Goal: Information Seeking & Learning: Learn about a topic

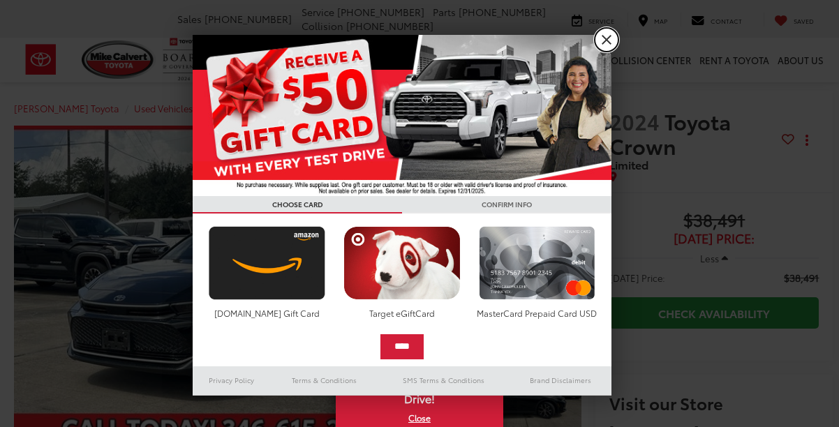
drag, startPoint x: 605, startPoint y: 40, endPoint x: 573, endPoint y: 64, distance: 40.4
click at [605, 40] on link "X" at bounding box center [607, 40] width 24 height 24
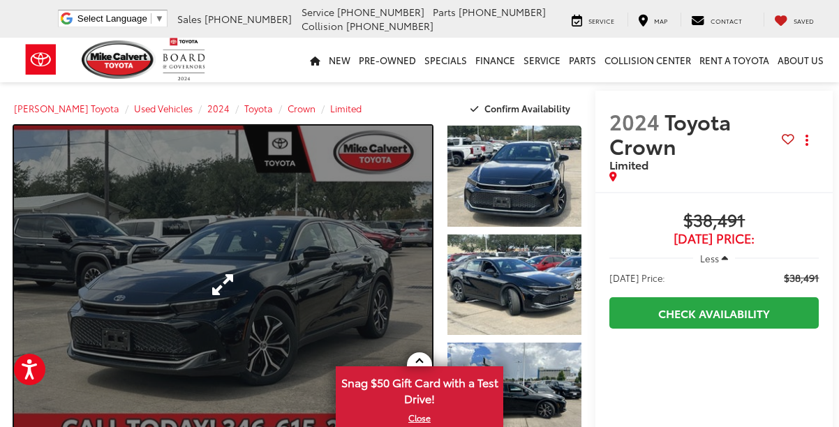
click at [287, 230] on link "Expand Photo 0" at bounding box center [223, 285] width 418 height 318
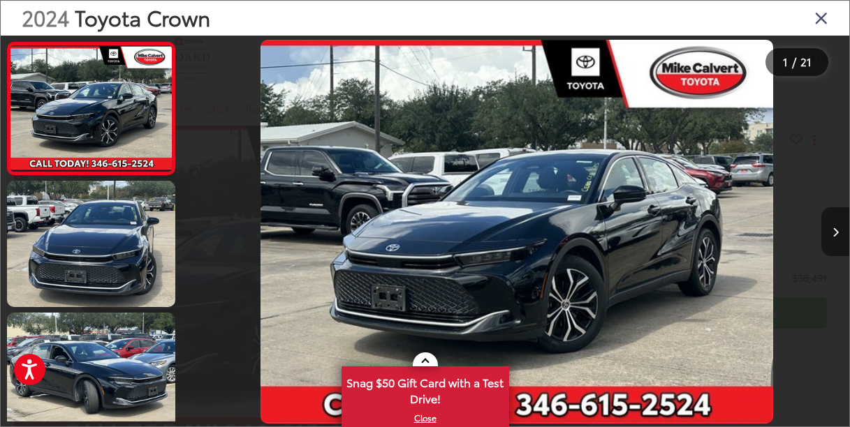
click at [832, 228] on icon "Next image" at bounding box center [835, 233] width 6 height 10
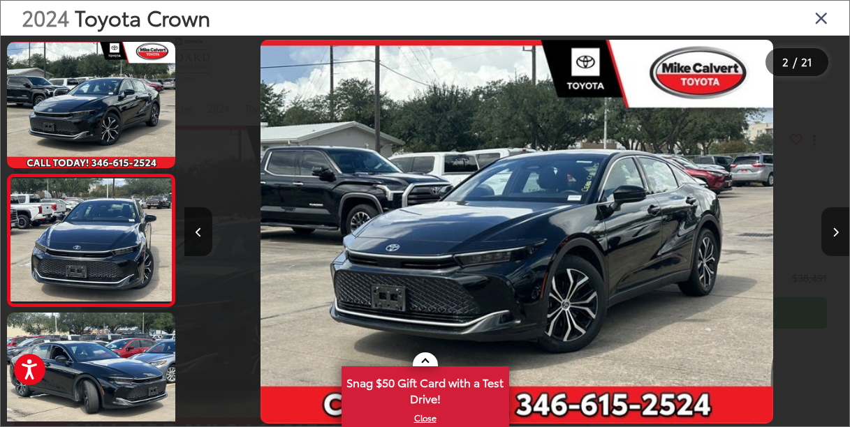
scroll to position [50, 0]
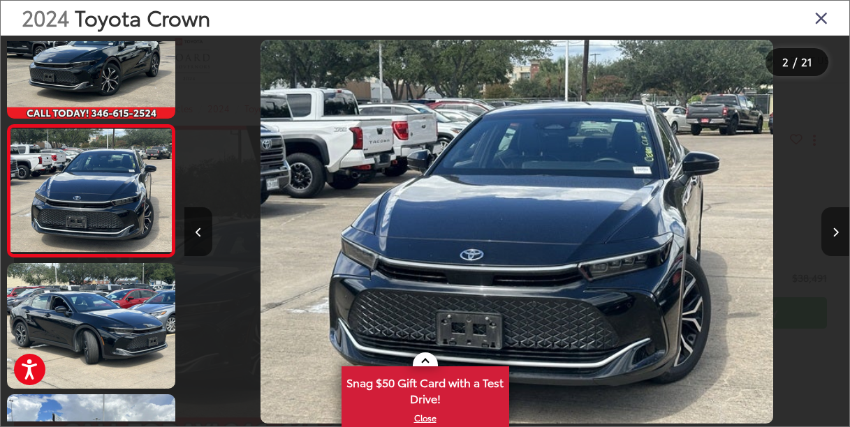
click at [832, 228] on icon "Next image" at bounding box center [835, 233] width 6 height 10
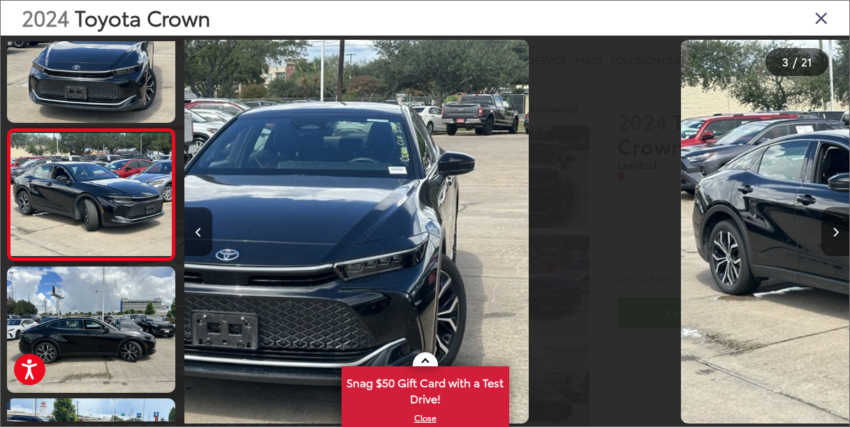
scroll to position [182, 0]
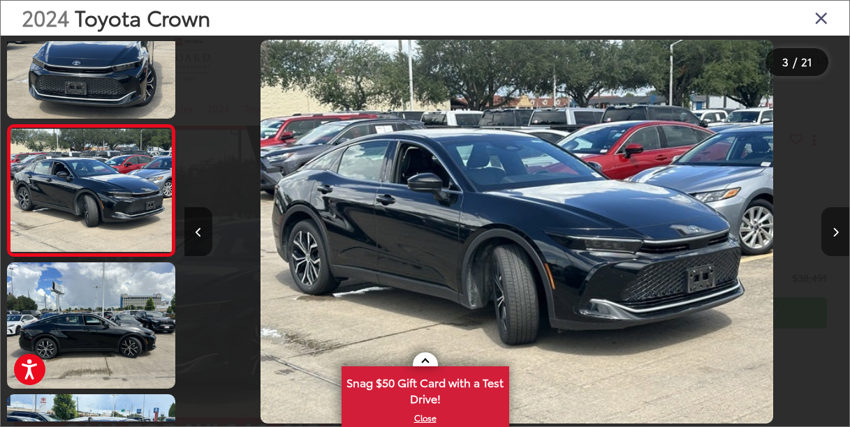
click at [832, 228] on icon "Next image" at bounding box center [835, 233] width 6 height 10
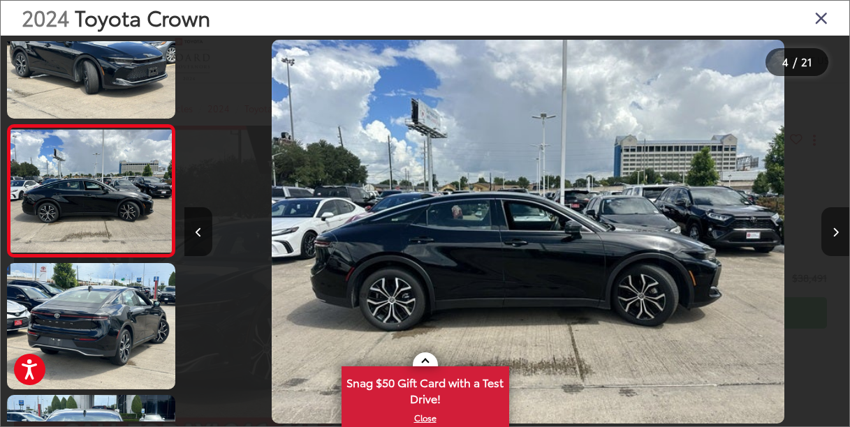
scroll to position [0, 1994]
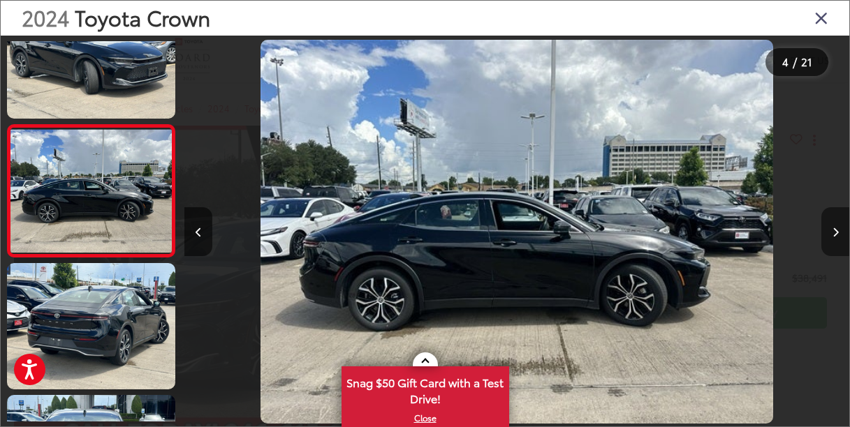
click at [832, 228] on icon "Next image" at bounding box center [835, 233] width 6 height 10
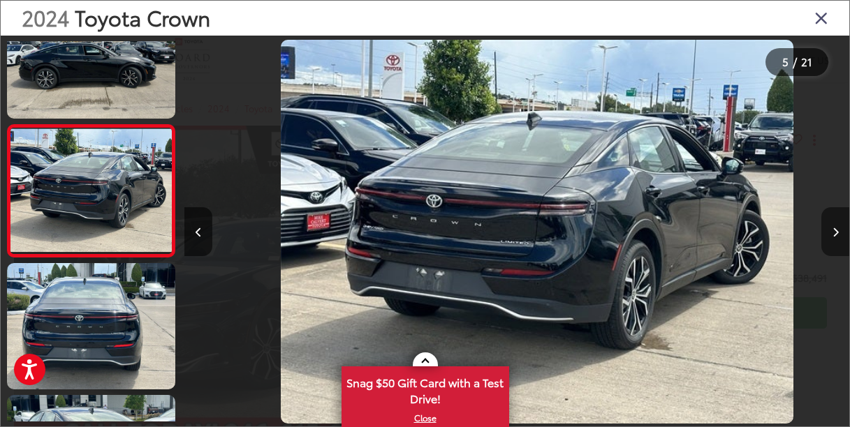
scroll to position [0, 2659]
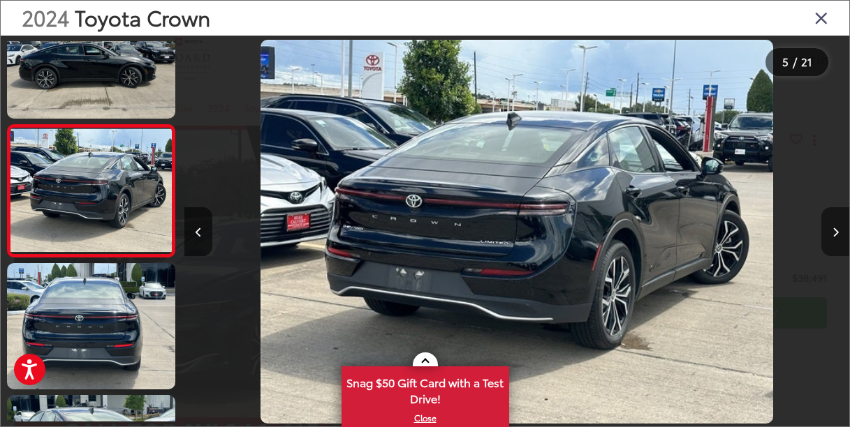
click at [832, 228] on icon "Next image" at bounding box center [835, 233] width 6 height 10
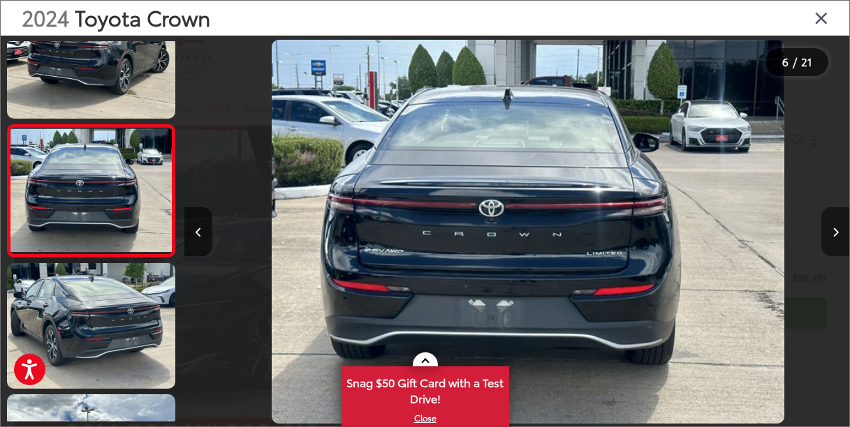
scroll to position [0, 3324]
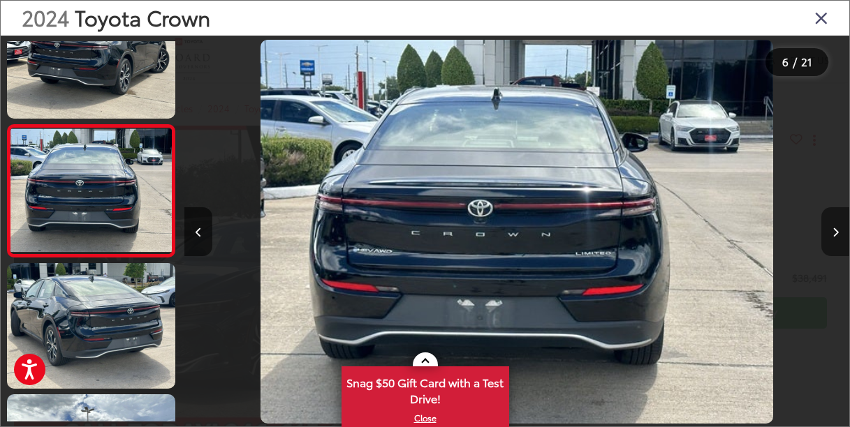
click at [832, 228] on icon "Next image" at bounding box center [835, 233] width 6 height 10
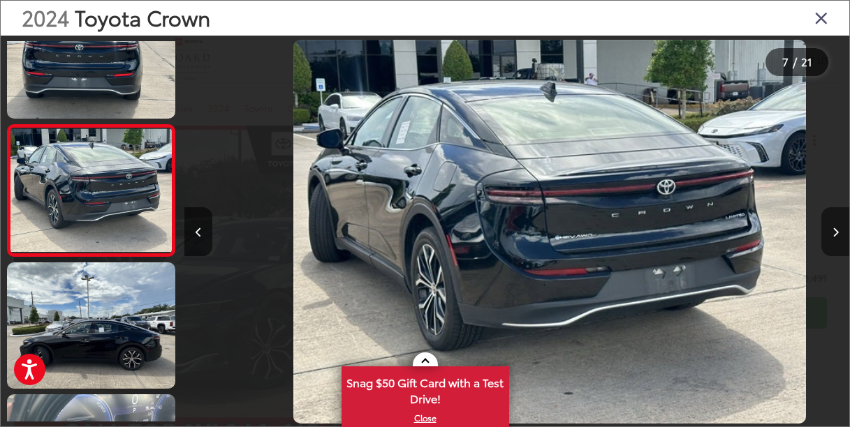
scroll to position [0, 3989]
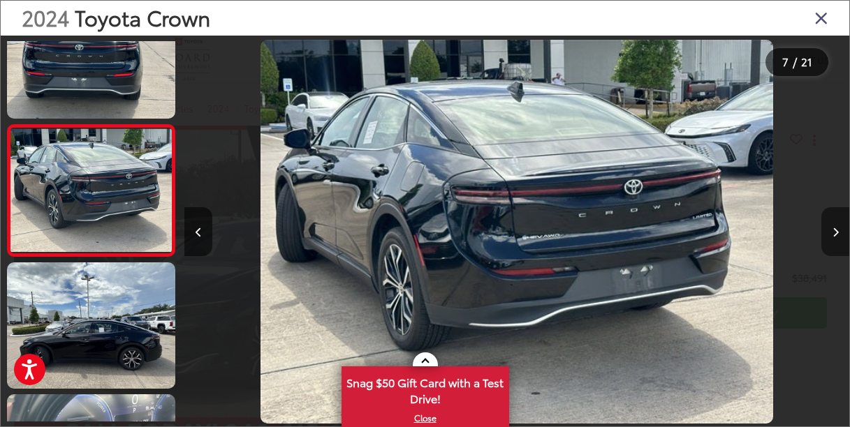
click at [832, 228] on icon "Next image" at bounding box center [835, 233] width 6 height 10
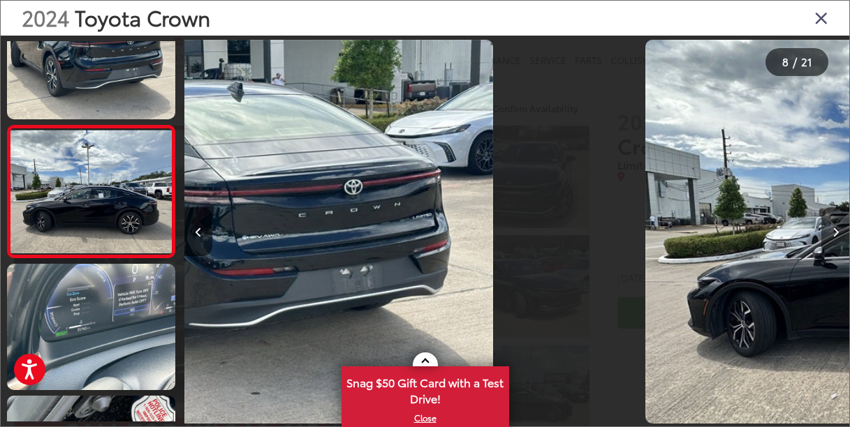
scroll to position [840, 0]
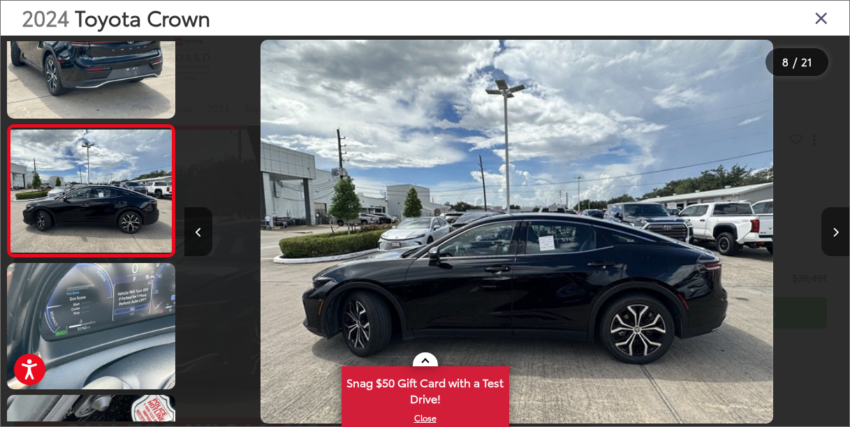
click at [832, 228] on icon "Next image" at bounding box center [835, 233] width 6 height 10
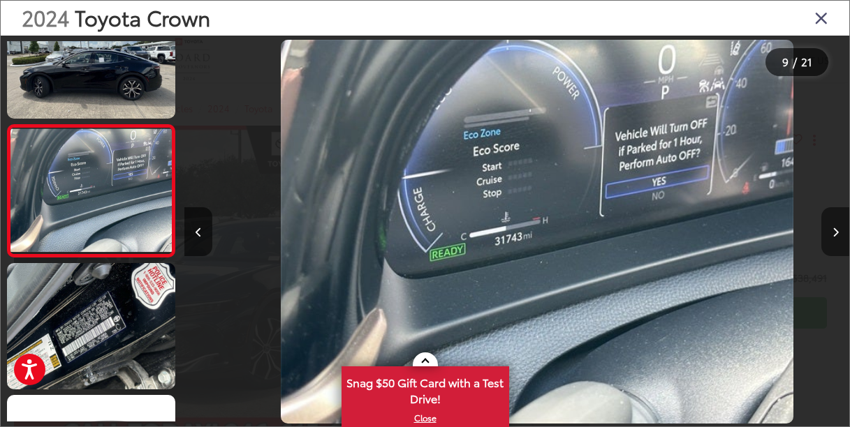
scroll to position [0, 5318]
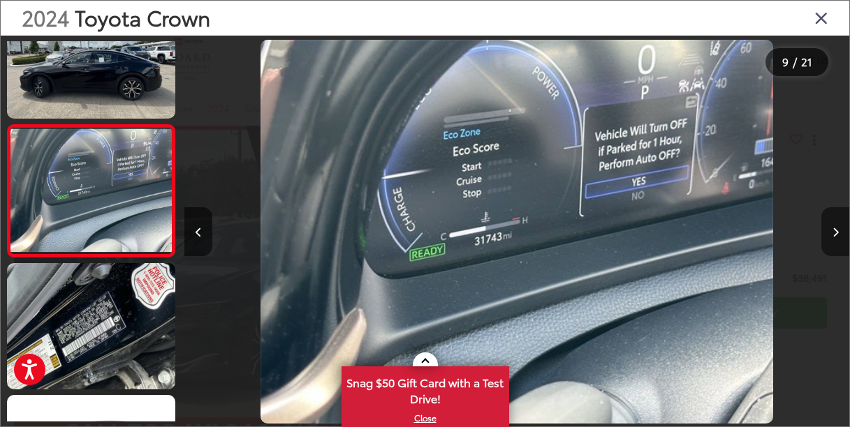
click at [832, 228] on icon "Next image" at bounding box center [835, 233] width 6 height 10
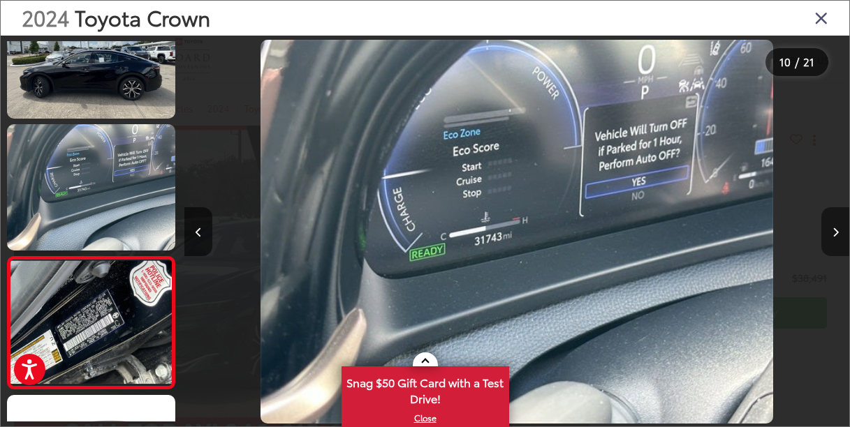
scroll to position [0, 0]
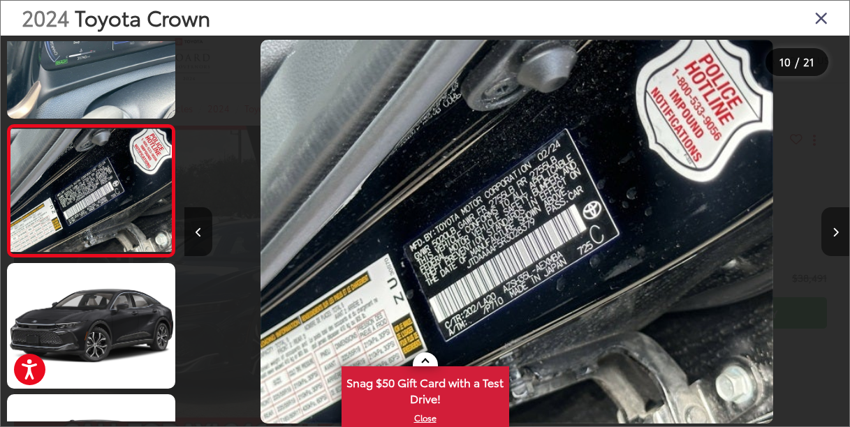
click at [832, 228] on icon "Next image" at bounding box center [835, 233] width 6 height 10
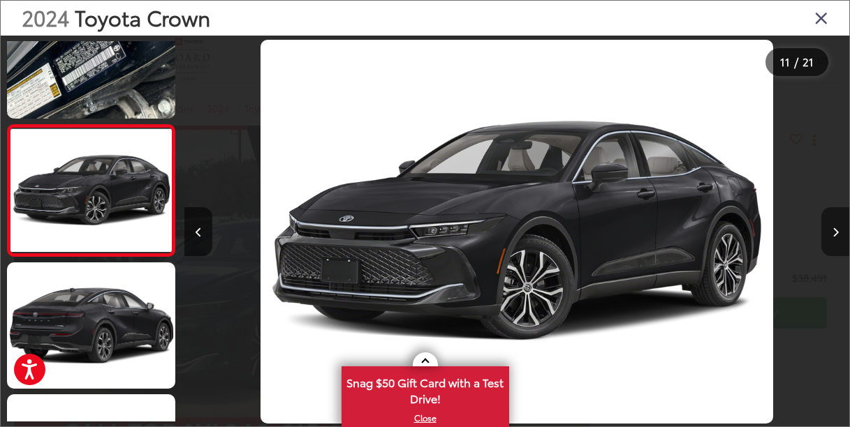
click at [832, 228] on icon "Next image" at bounding box center [835, 233] width 6 height 10
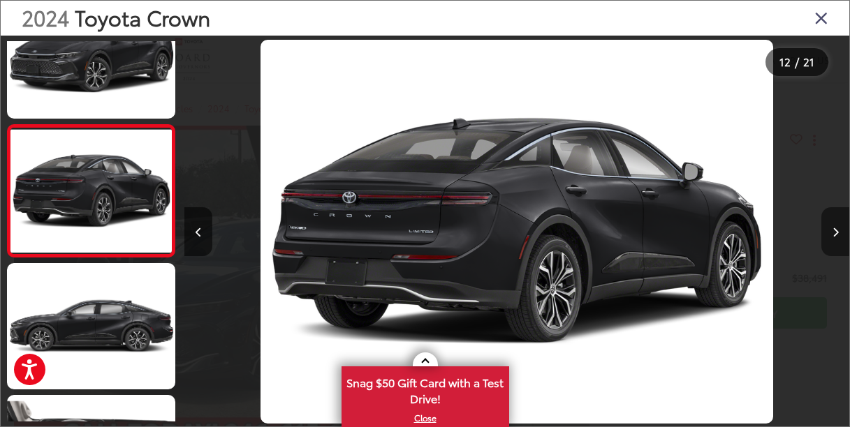
click at [832, 228] on icon "Next image" at bounding box center [835, 233] width 6 height 10
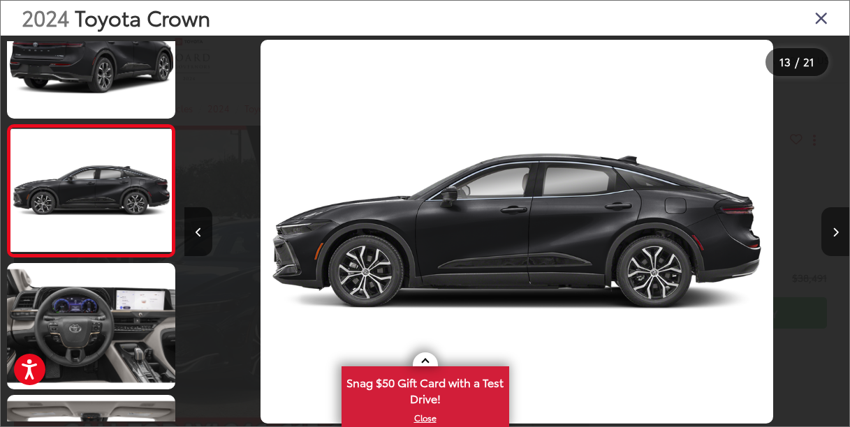
click at [832, 228] on icon "Next image" at bounding box center [835, 233] width 6 height 10
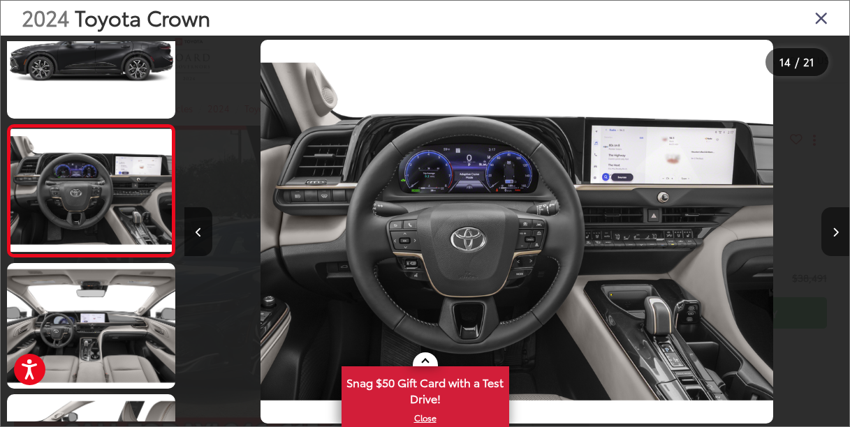
click at [832, 228] on icon "Next image" at bounding box center [835, 233] width 6 height 10
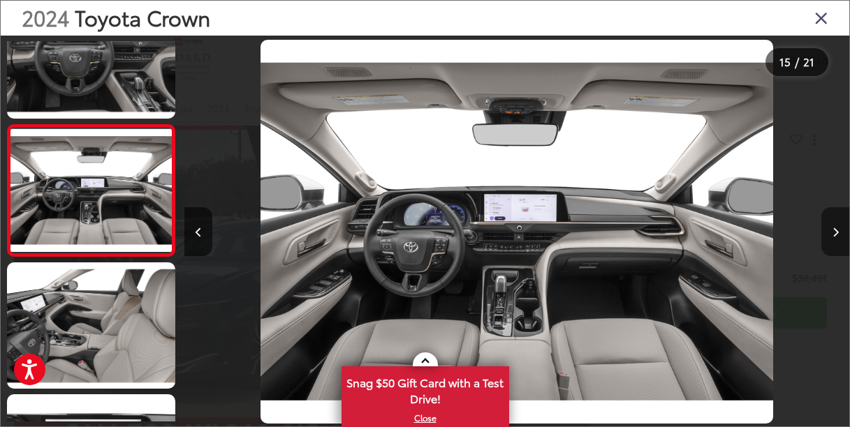
click at [832, 228] on icon "Next image" at bounding box center [835, 233] width 6 height 10
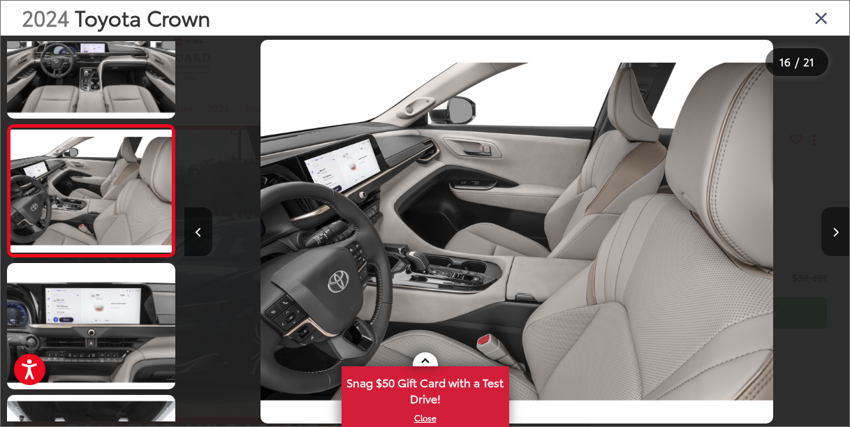
click at [832, 228] on icon "Next image" at bounding box center [835, 233] width 6 height 10
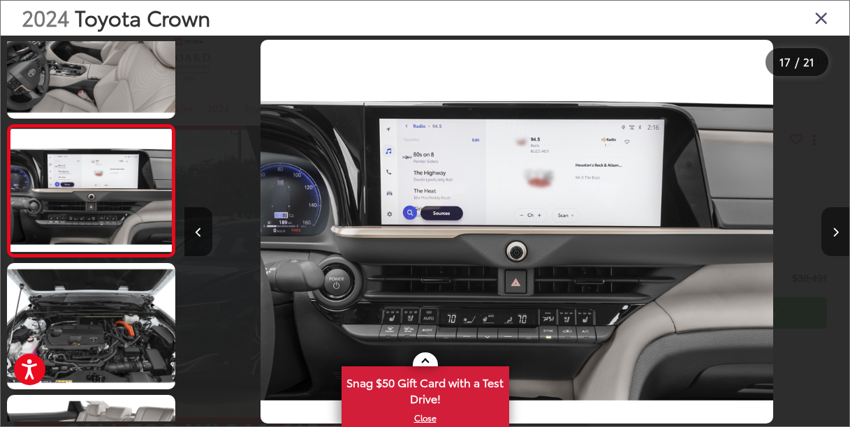
click at [832, 228] on icon "Next image" at bounding box center [835, 233] width 6 height 10
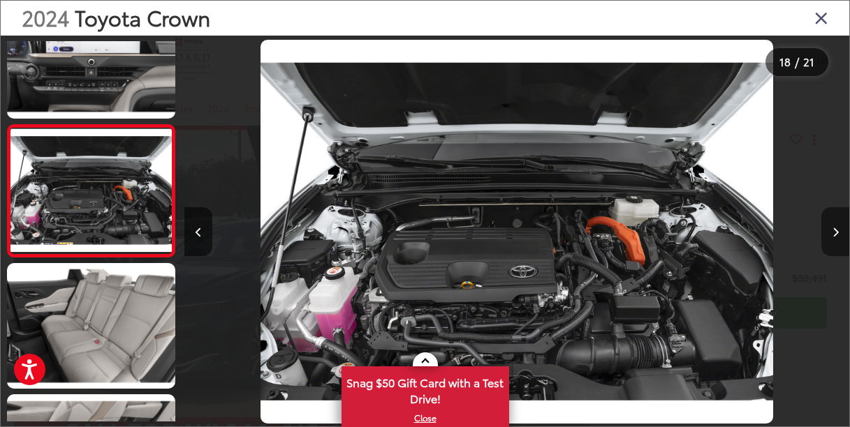
click at [832, 228] on icon "Next image" at bounding box center [835, 233] width 6 height 10
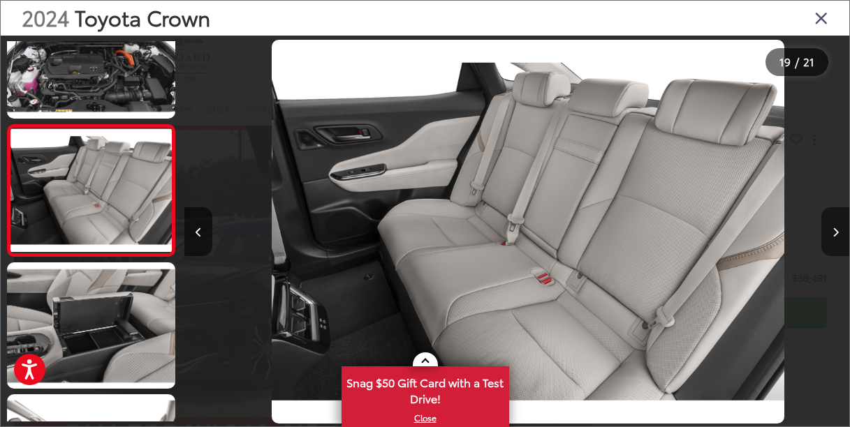
click at [832, 228] on icon "Next image" at bounding box center [835, 233] width 6 height 10
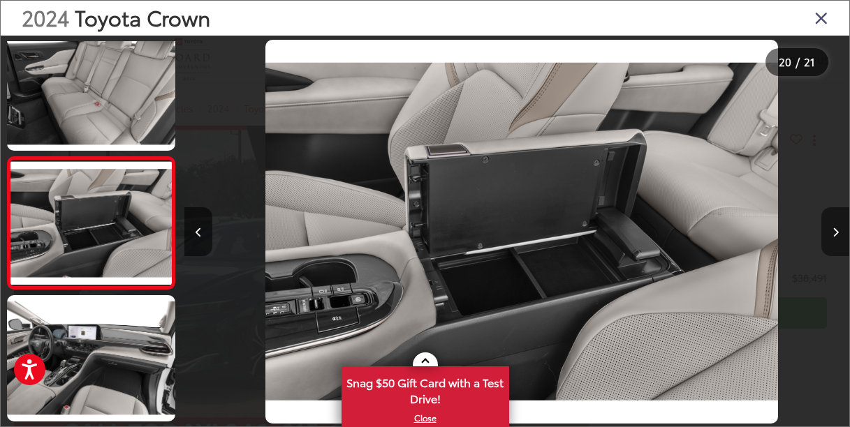
click at [832, 228] on icon "Next image" at bounding box center [835, 233] width 6 height 10
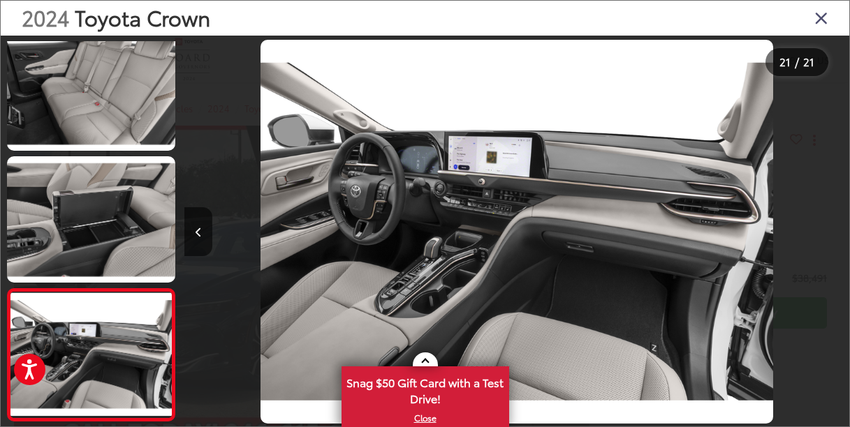
click at [832, 228] on div at bounding box center [766, 232] width 166 height 392
click at [825, 20] on icon "Close gallery" at bounding box center [821, 17] width 14 height 18
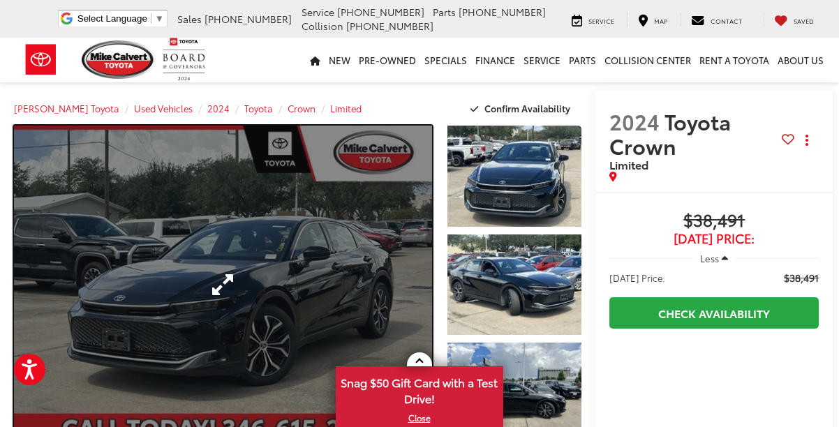
click at [193, 253] on link "Expand Photo 0" at bounding box center [223, 285] width 418 height 318
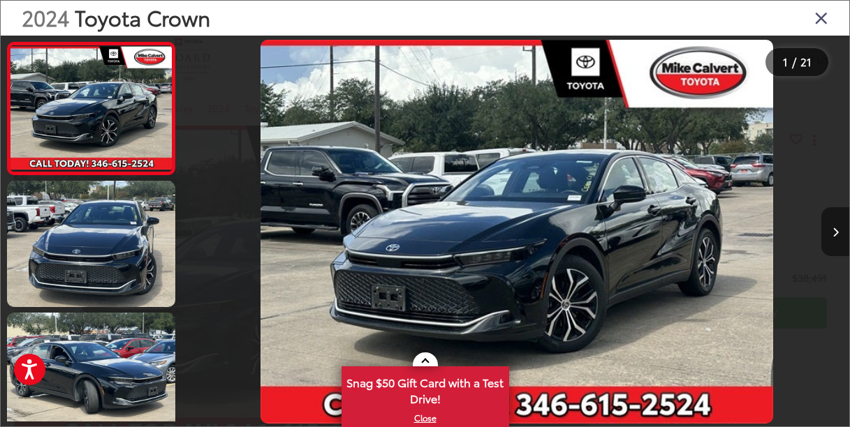
click at [830, 223] on button "Next image" at bounding box center [835, 231] width 28 height 49
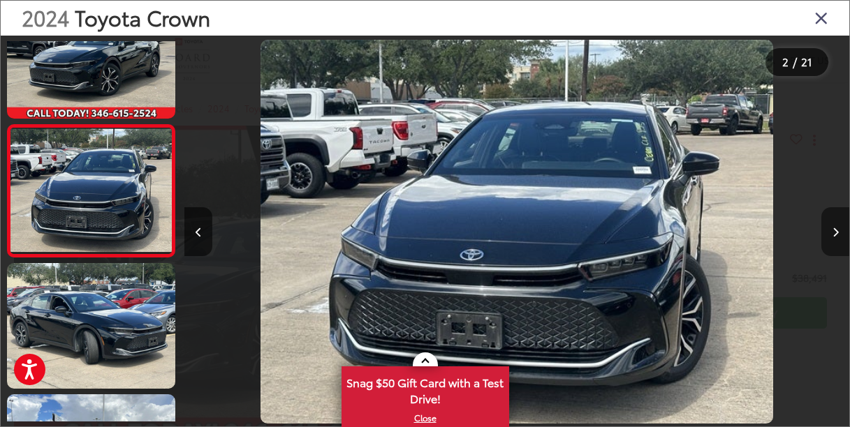
click at [830, 223] on button "Next image" at bounding box center [835, 231] width 28 height 49
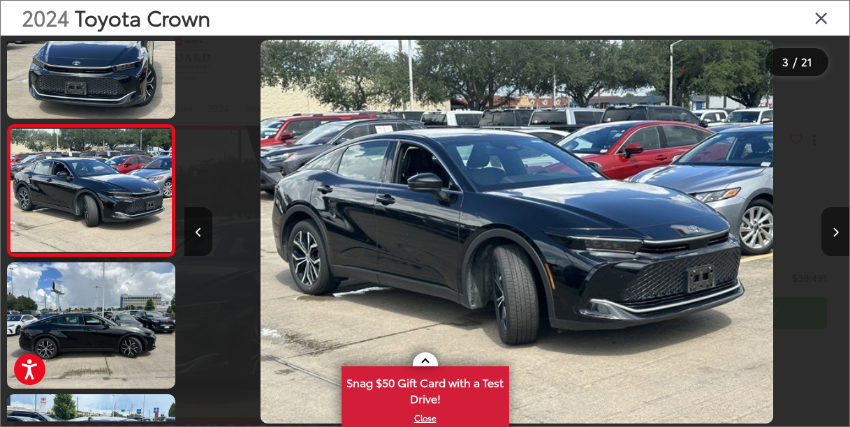
click at [830, 223] on button "Next image" at bounding box center [835, 231] width 28 height 49
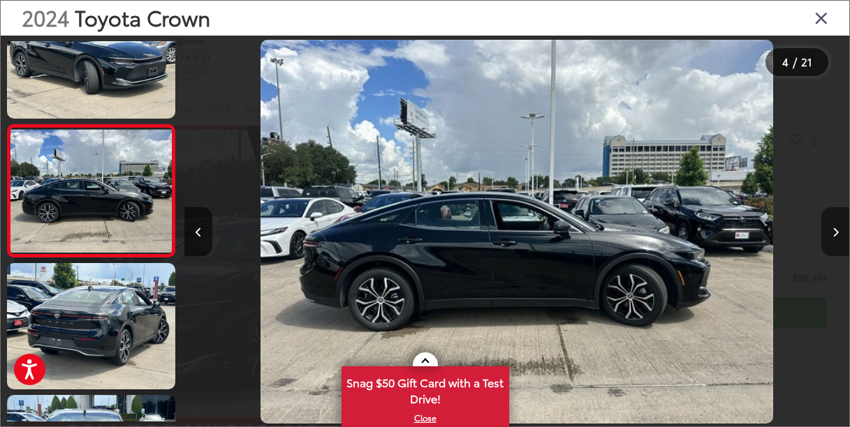
click at [830, 223] on button "Next image" at bounding box center [835, 231] width 28 height 49
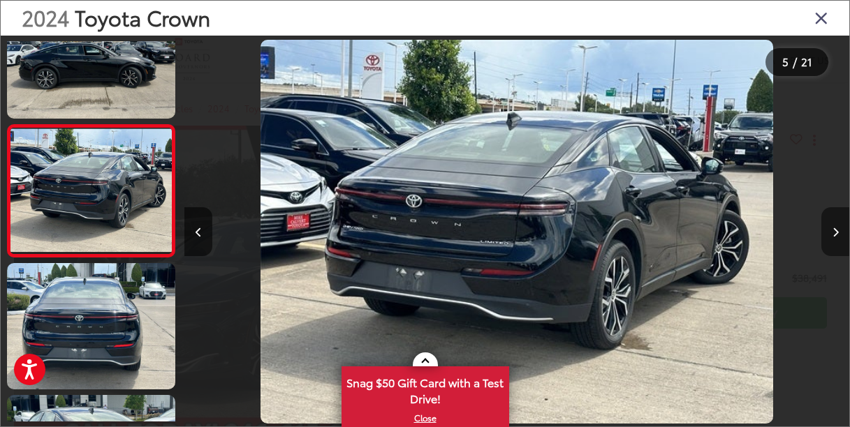
click at [830, 223] on button "Next image" at bounding box center [835, 231] width 28 height 49
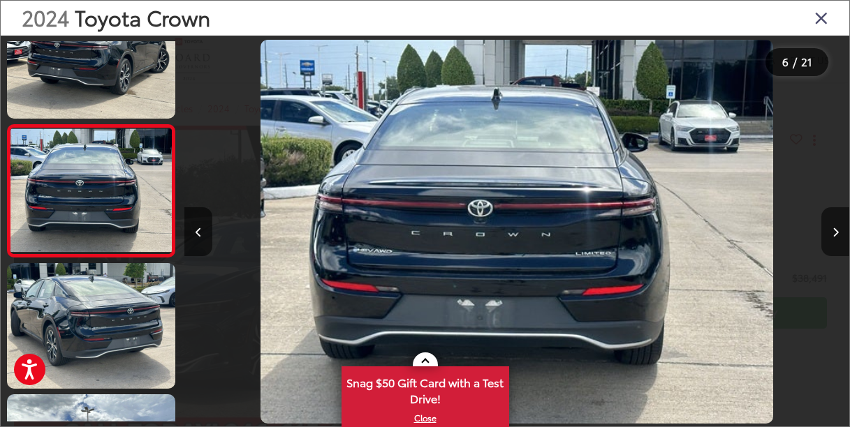
click at [814, 18] on div "2024 Toyota Crown" at bounding box center [425, 18] width 848 height 35
click at [823, 22] on icon "Close gallery" at bounding box center [821, 17] width 14 height 18
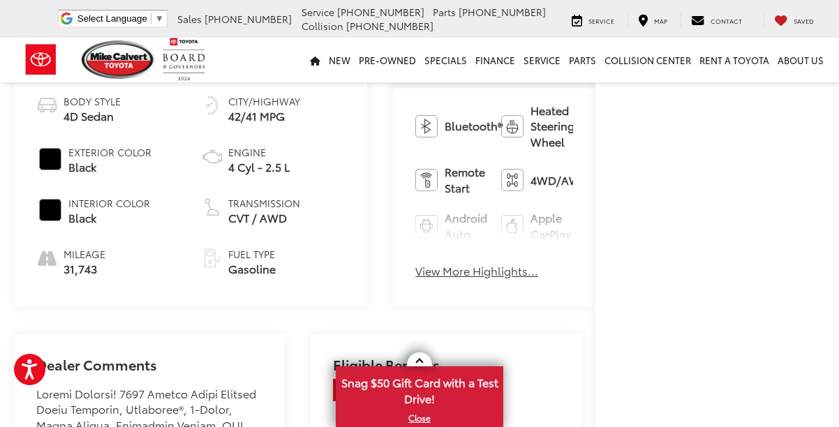
click at [416, 263] on button "View More Highlights..." at bounding box center [477, 271] width 123 height 16
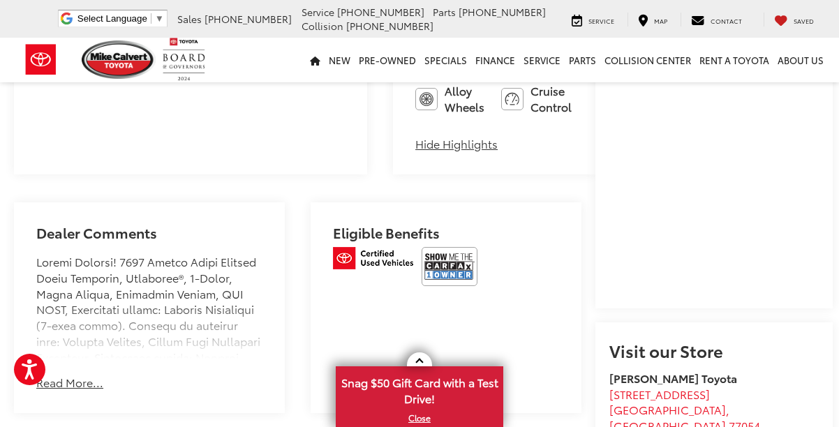
click at [59, 375] on button "Read More..." at bounding box center [69, 383] width 67 height 16
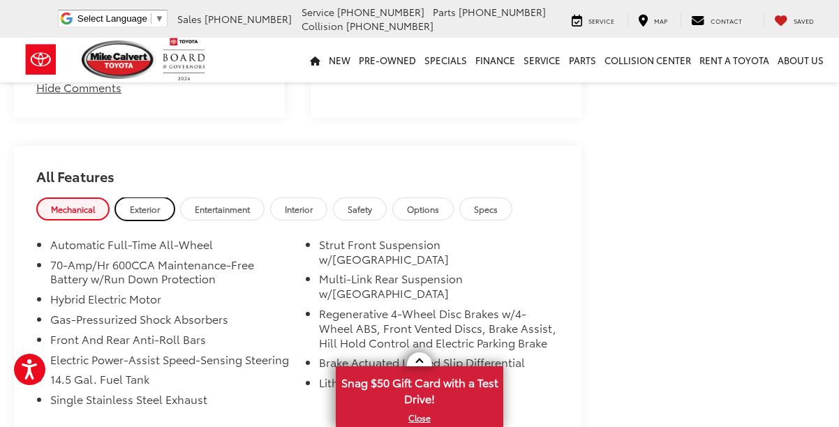
click at [168, 198] on link "Exterior" at bounding box center [144, 209] width 59 height 23
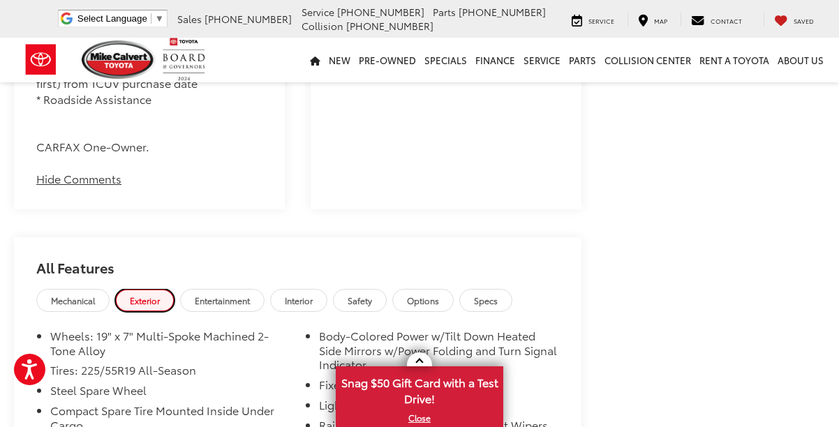
scroll to position [2654, 0]
click at [313, 296] on span "Interior" at bounding box center [299, 302] width 28 height 12
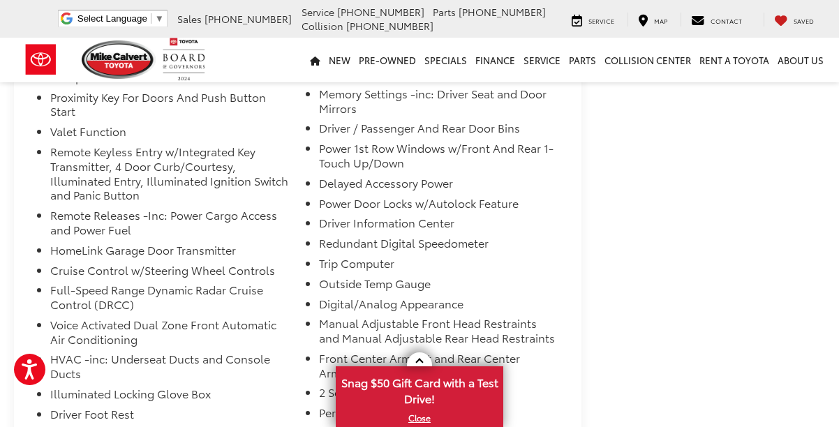
scroll to position [3212, 0]
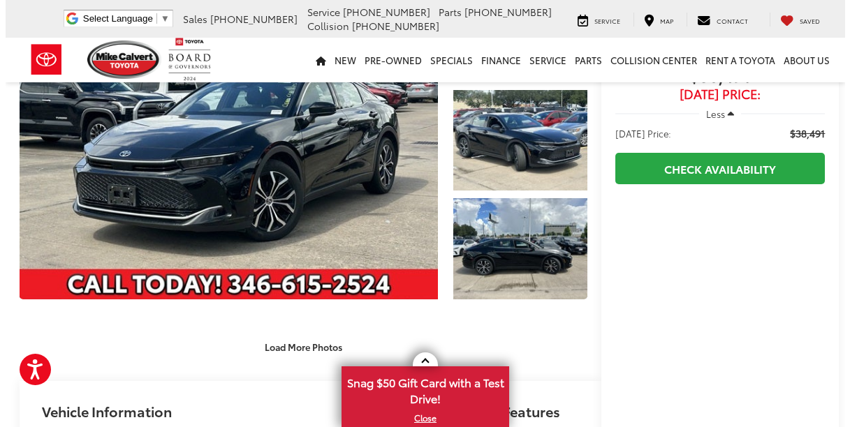
scroll to position [0, 0]
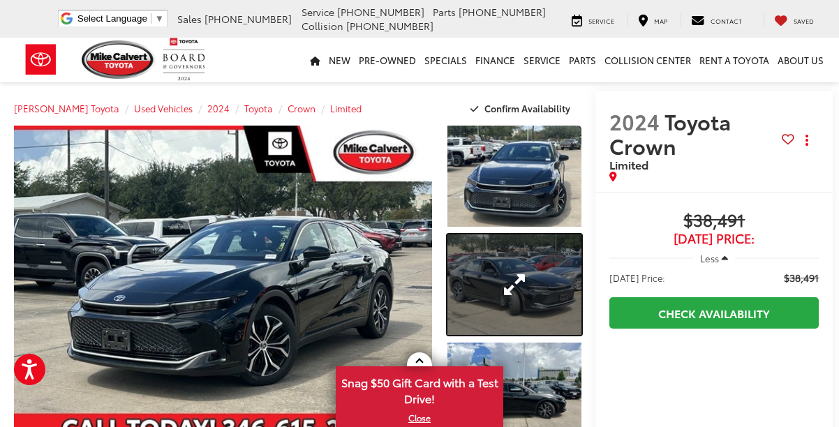
click at [490, 283] on link "Expand Photo 2" at bounding box center [515, 285] width 135 height 101
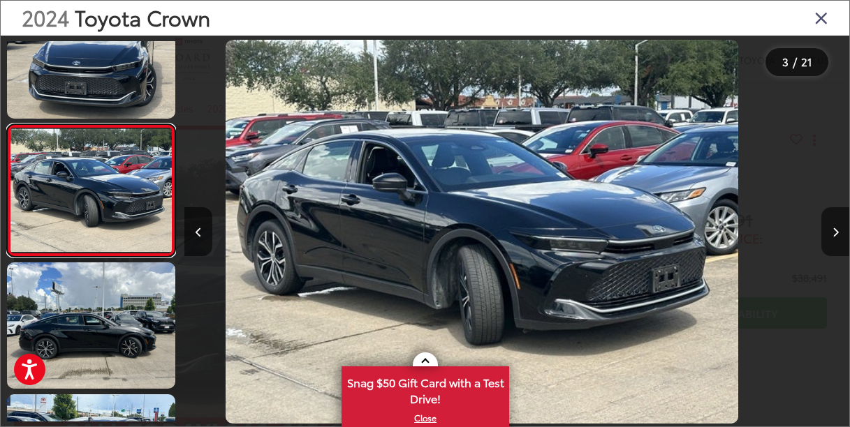
scroll to position [0, 1330]
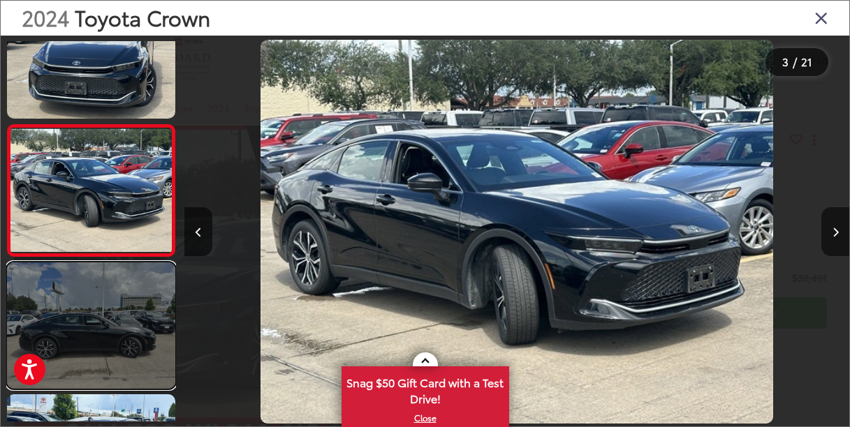
click at [136, 311] on link at bounding box center [91, 326] width 168 height 126
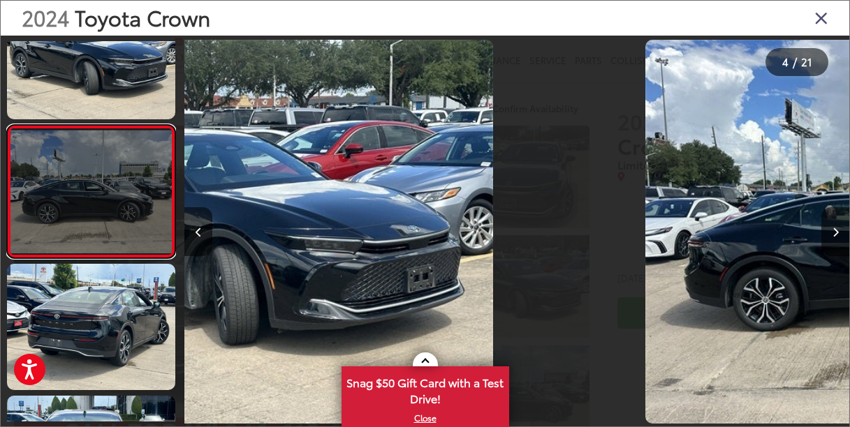
scroll to position [313, 0]
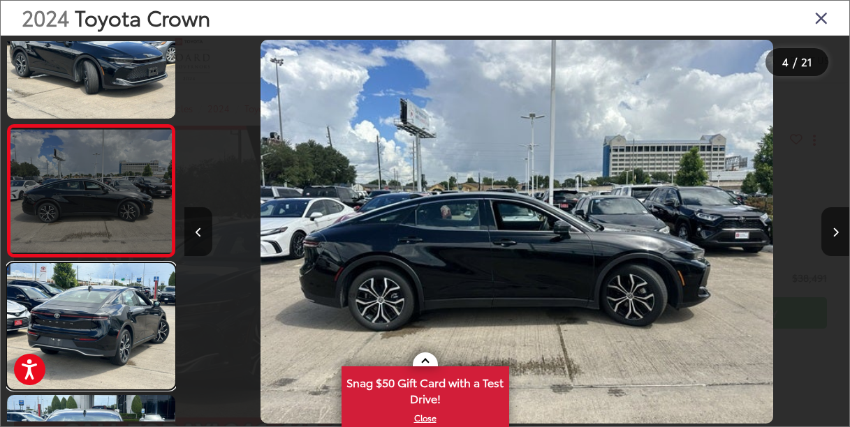
click at [136, 311] on link at bounding box center [91, 326] width 168 height 126
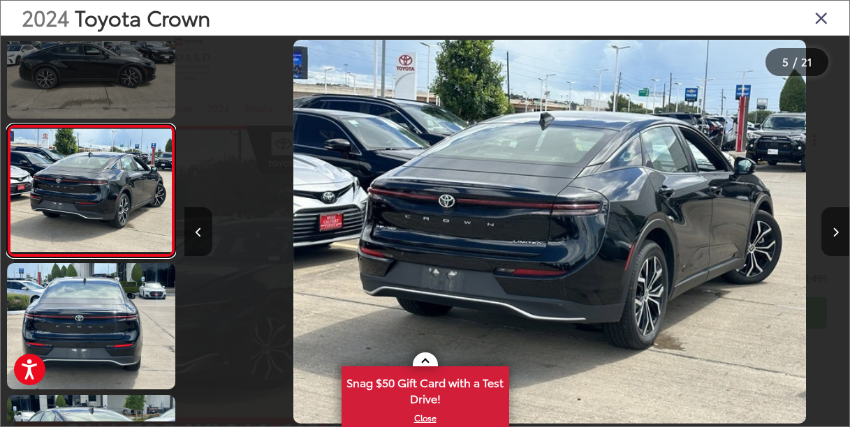
scroll to position [0, 2659]
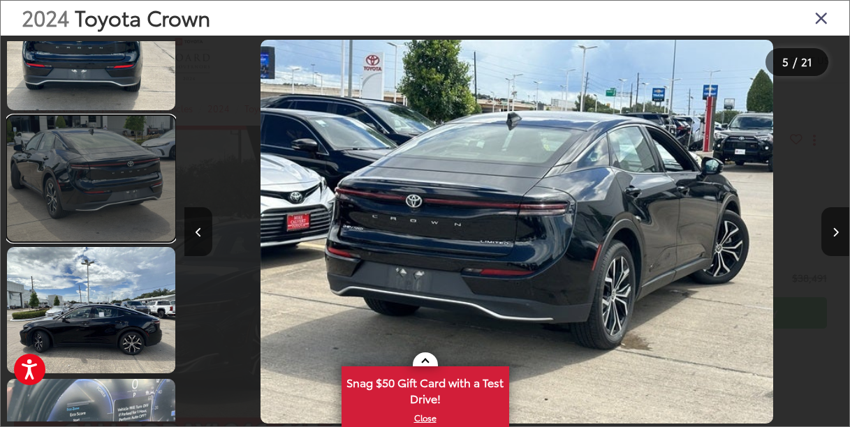
click at [108, 173] on link at bounding box center [91, 179] width 168 height 126
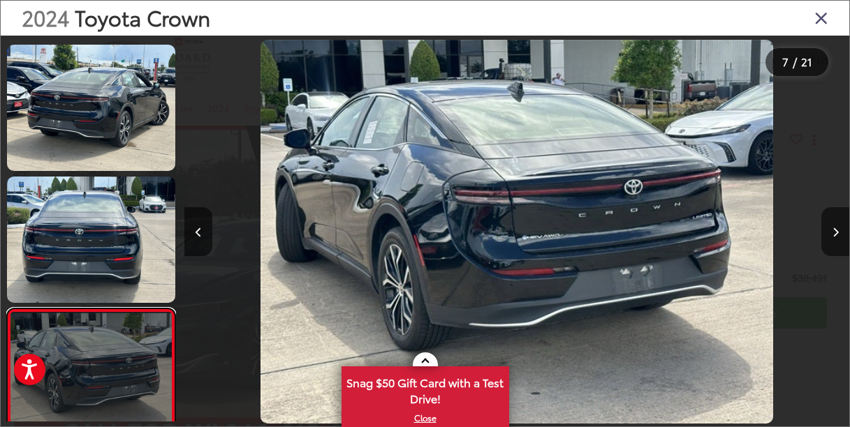
scroll to position [522, 0]
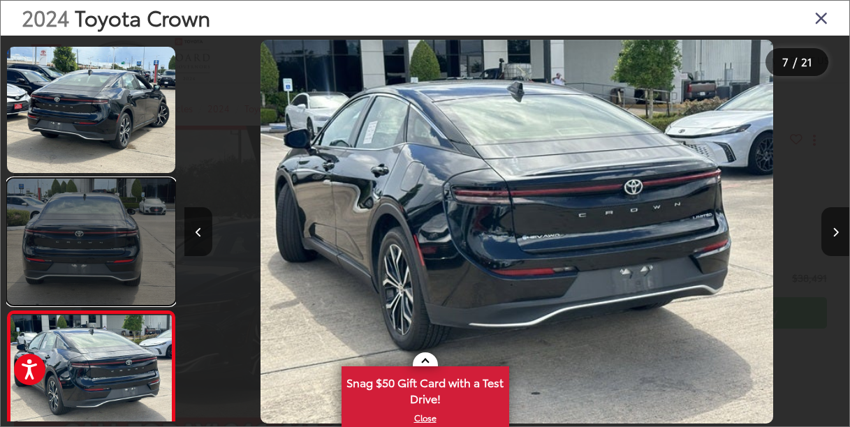
click at [124, 212] on link at bounding box center [91, 242] width 168 height 126
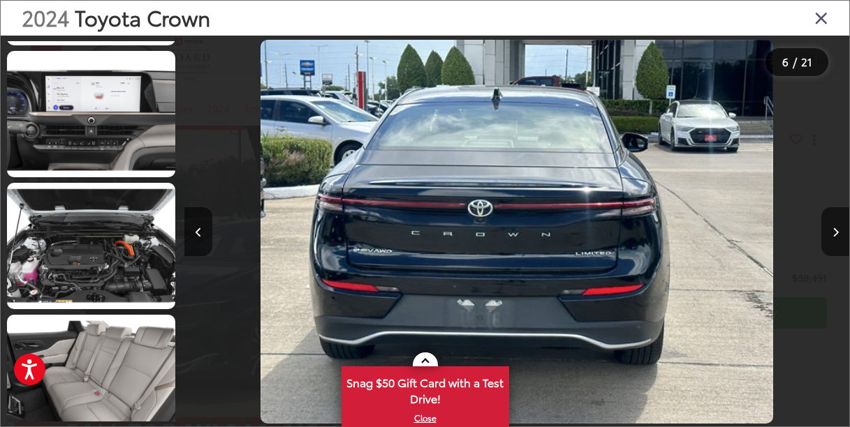
scroll to position [2346, 0]
